Goal: Connect with others: Connect with other users

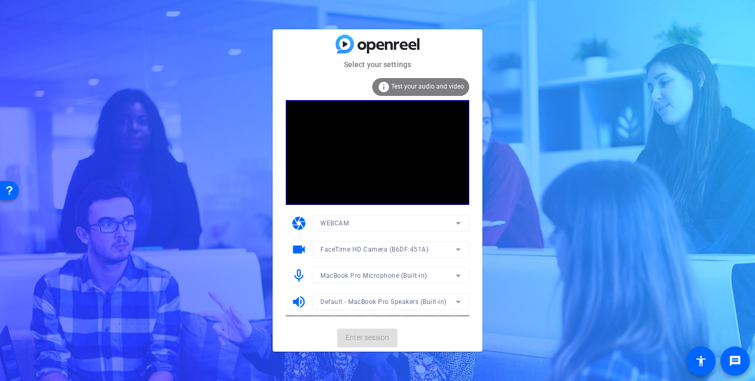
click at [367, 337] on mat-card-actions "Enter session" at bounding box center [378, 338] width 210 height 27
click at [367, 337] on span "Enter session" at bounding box center [368, 338] width 44 height 11
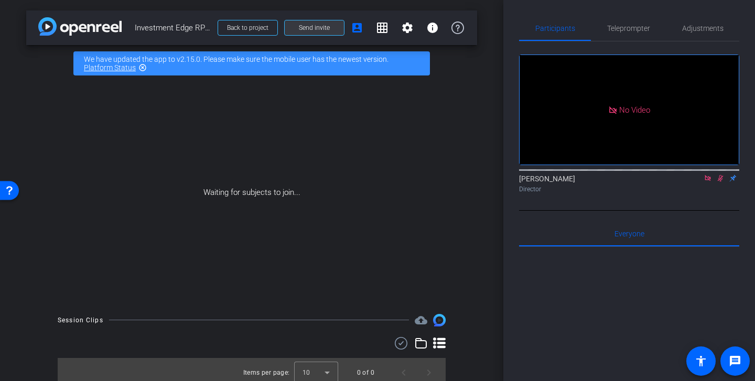
click at [326, 32] on span at bounding box center [314, 27] width 59 height 25
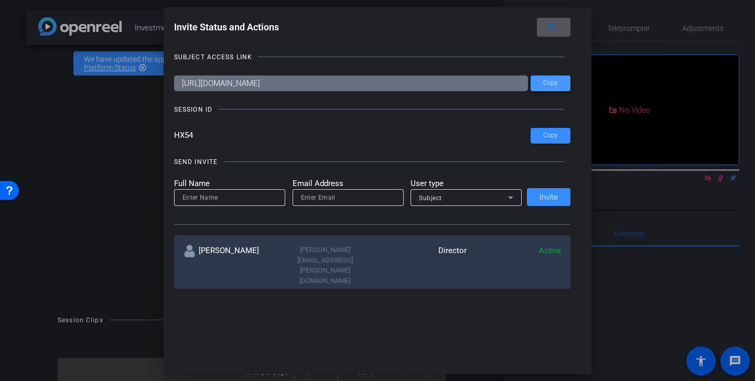
click at [544, 88] on span at bounding box center [551, 83] width 40 height 25
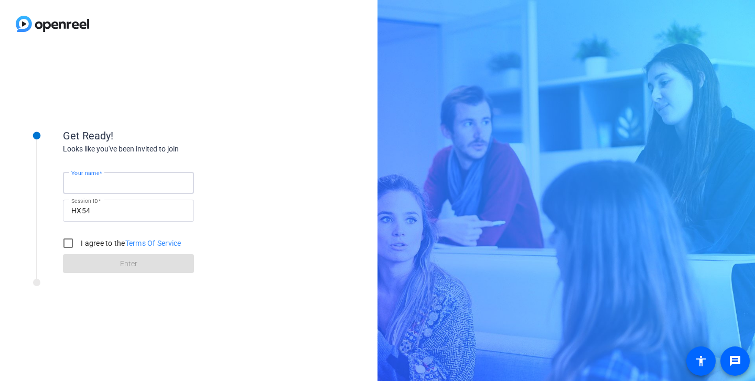
click at [140, 181] on input "Your name" at bounding box center [128, 183] width 114 height 13
type input "[PERSON_NAME]"
click at [268, 146] on div "Looks like you've been invited to join" at bounding box center [168, 149] width 210 height 11
click at [68, 240] on input "I agree to the Terms Of Service" at bounding box center [68, 243] width 21 height 21
checkbox input "true"
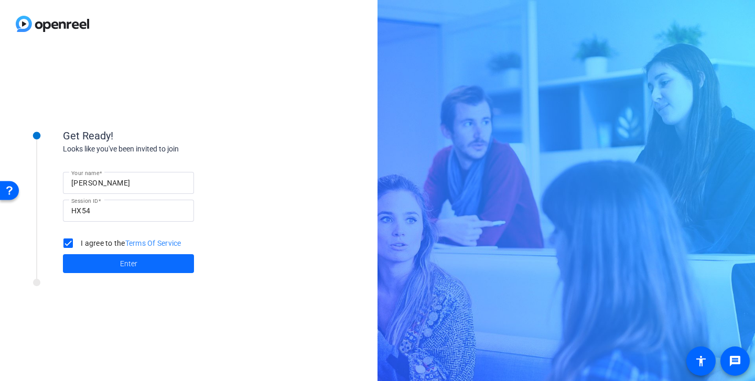
click at [102, 260] on span at bounding box center [128, 263] width 131 height 25
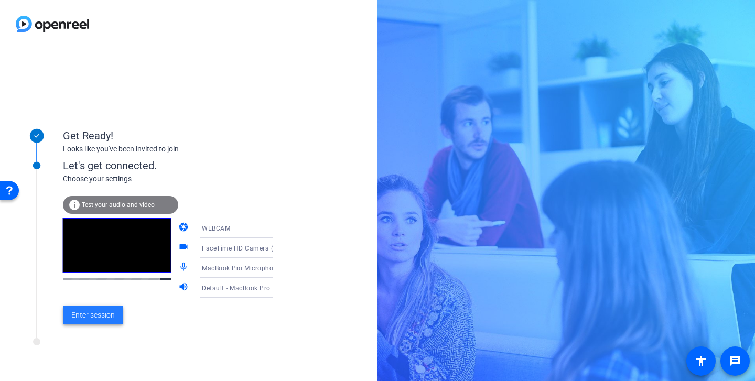
click at [102, 315] on span "Enter session" at bounding box center [93, 315] width 44 height 11
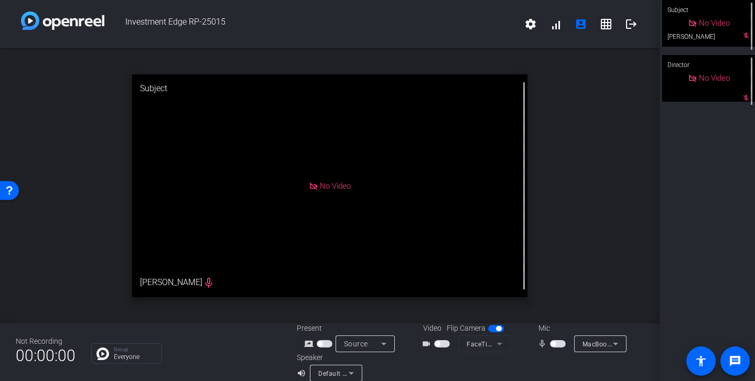
click at [446, 342] on span "button" at bounding box center [442, 343] width 16 height 7
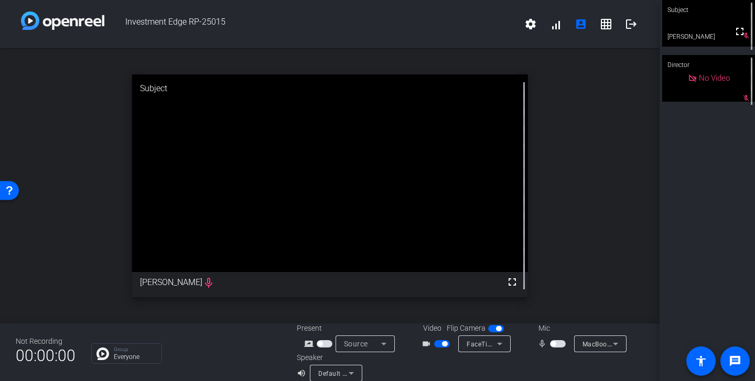
scroll to position [12, 0]
